Goal: Find specific page/section: Find specific page/section

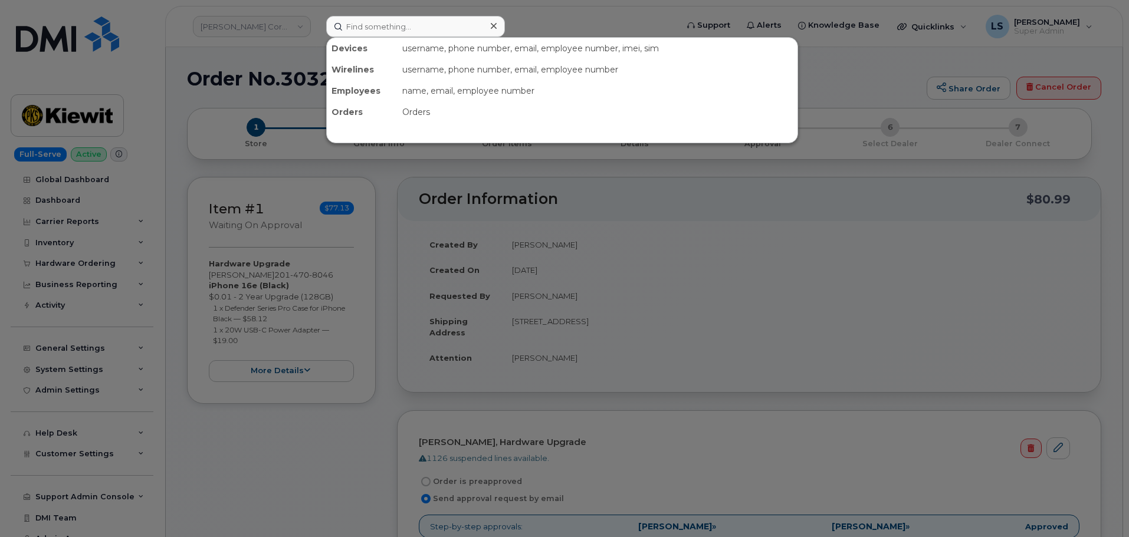
click at [380, 21] on input at bounding box center [415, 26] width 179 height 21
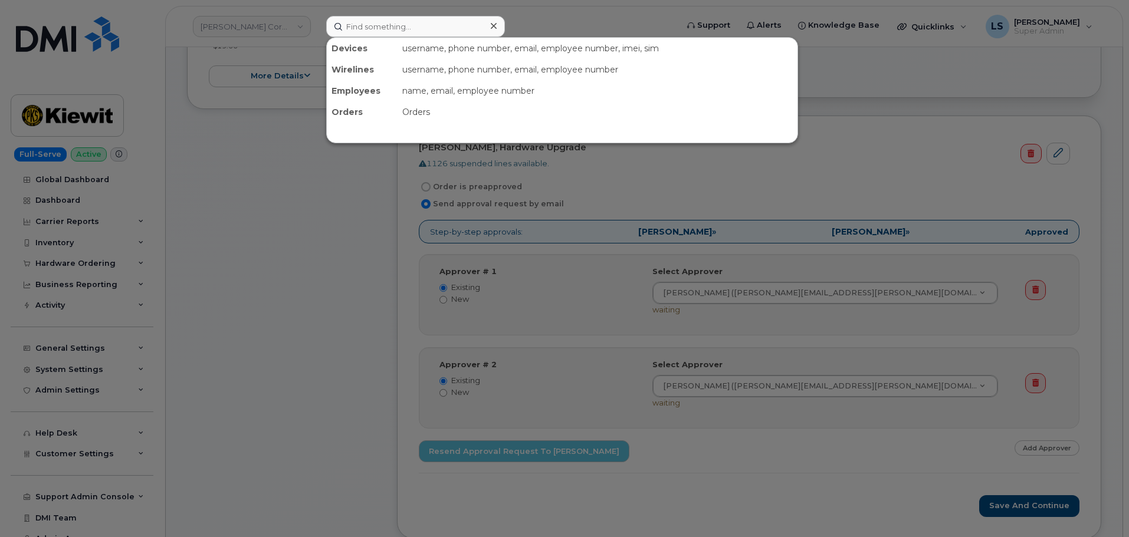
click at [78, 40] on div at bounding box center [564, 268] width 1129 height 537
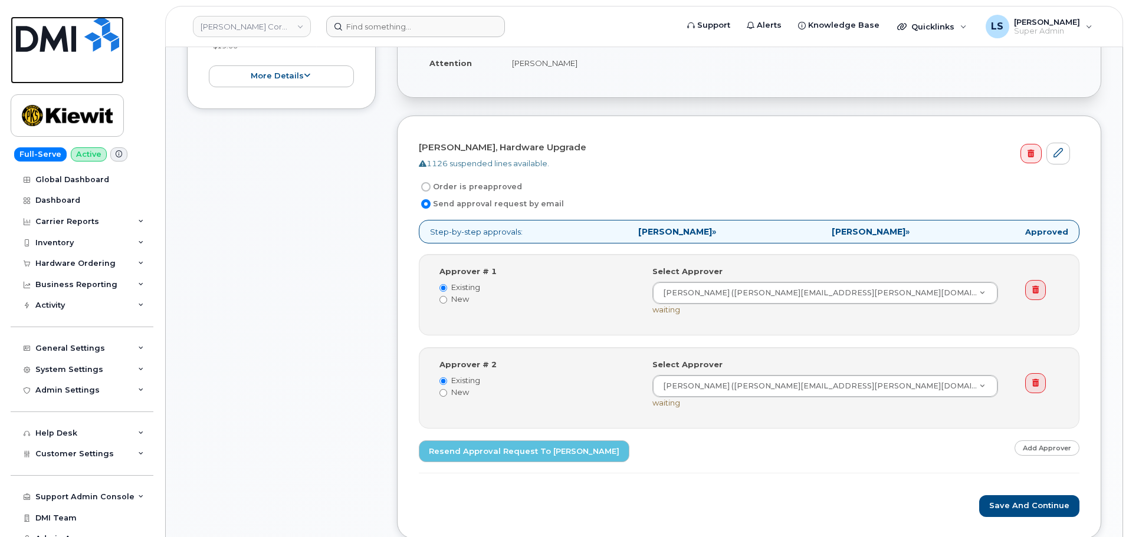
drag, startPoint x: 82, startPoint y: 32, endPoint x: 104, endPoint y: 29, distance: 22.6
click at [83, 34] on img at bounding box center [67, 34] width 103 height 35
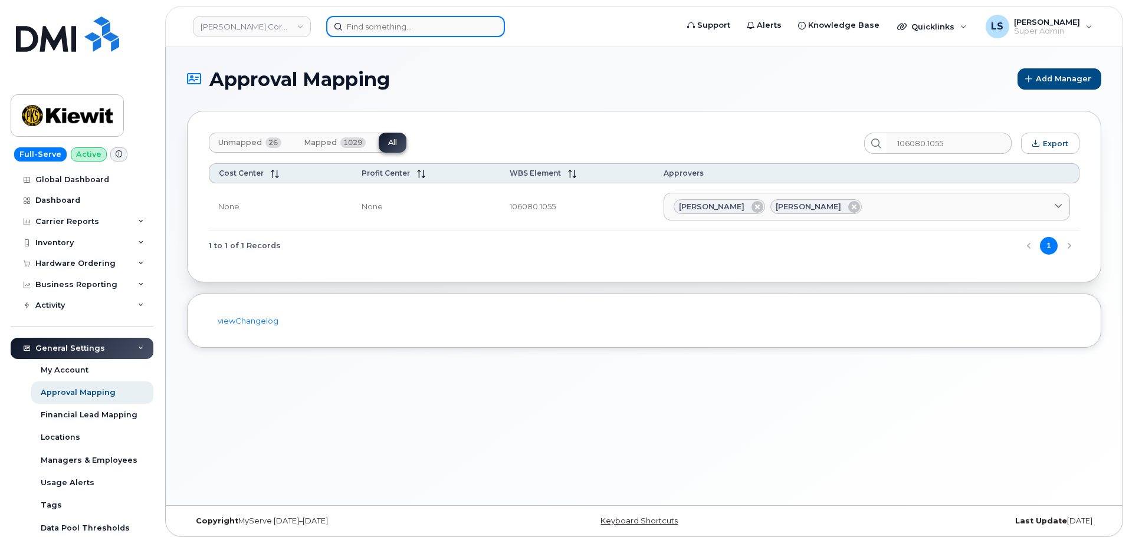
click at [409, 23] on input at bounding box center [415, 26] width 179 height 21
paste input "6614266120"
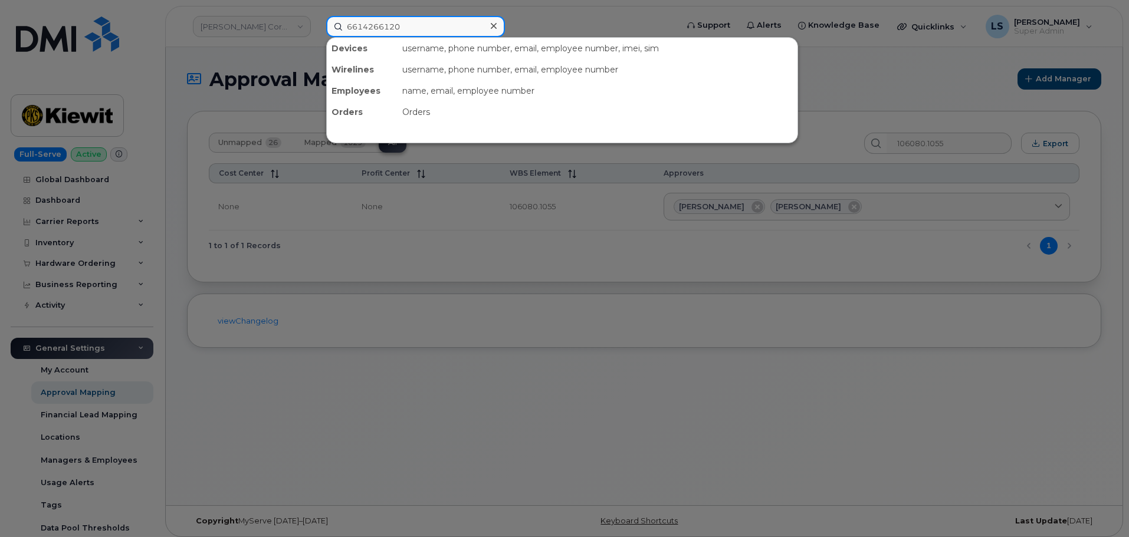
type input "6614266120"
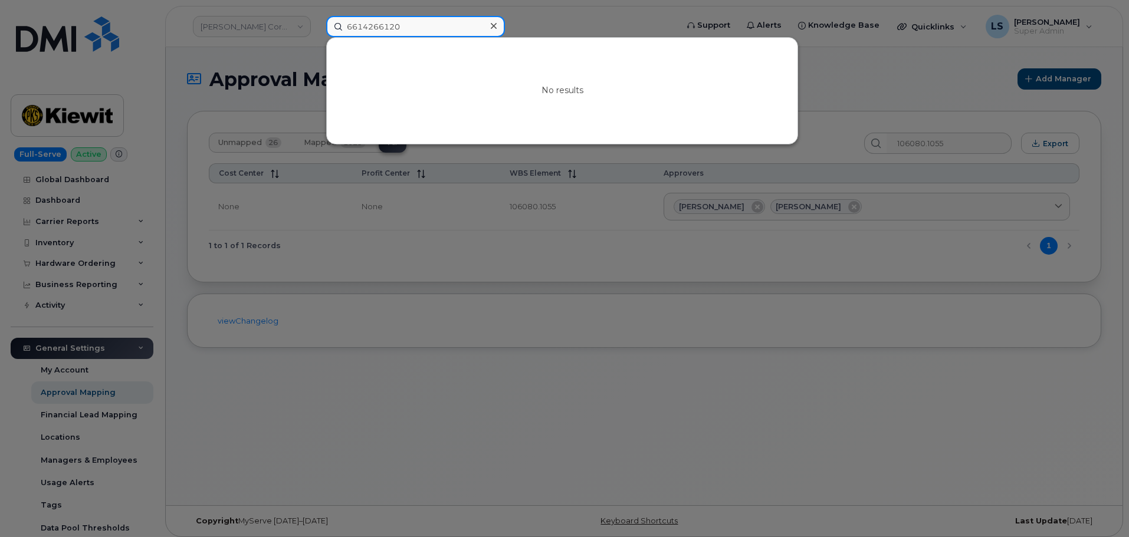
drag, startPoint x: 406, startPoint y: 31, endPoint x: 258, endPoint y: -19, distance: 156.4
click at [258, 0] on html "[PERSON_NAME] Corporation 6614266120 No results Support Alerts Knowledge Base Q…" at bounding box center [564, 271] width 1129 height 543
